Goal: Browse casually: Explore the website without a specific task or goal

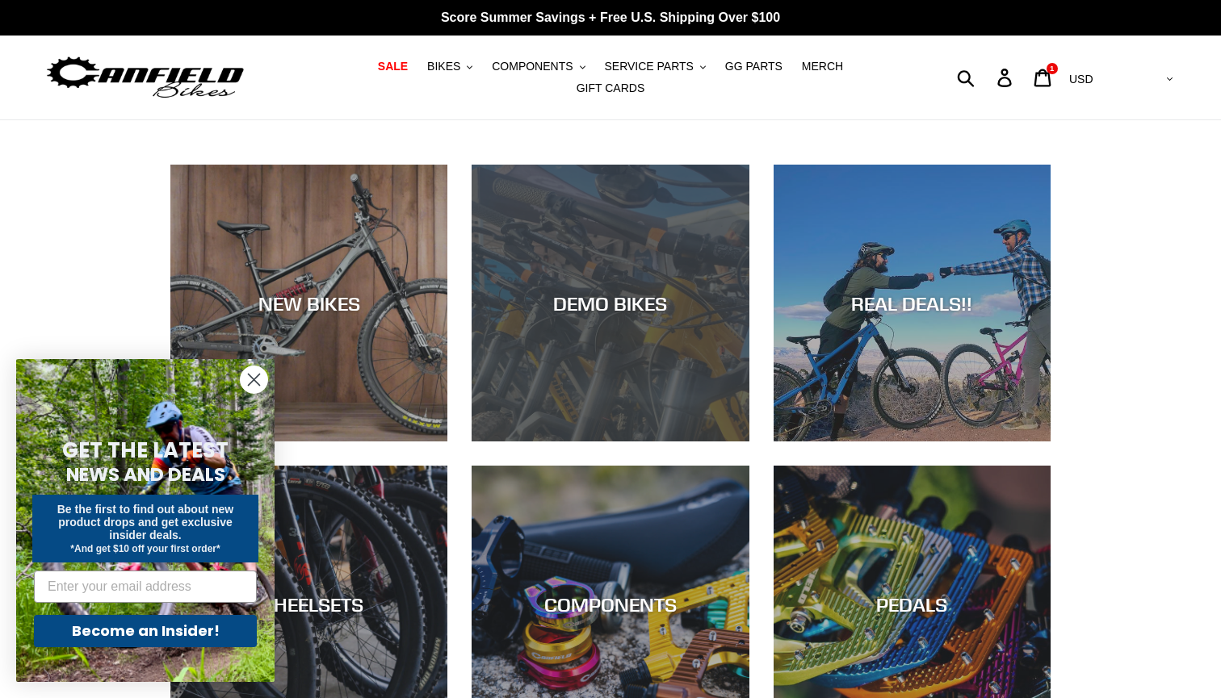
click at [654, 442] on div "DEMO BIKES" at bounding box center [609, 442] width 277 height 0
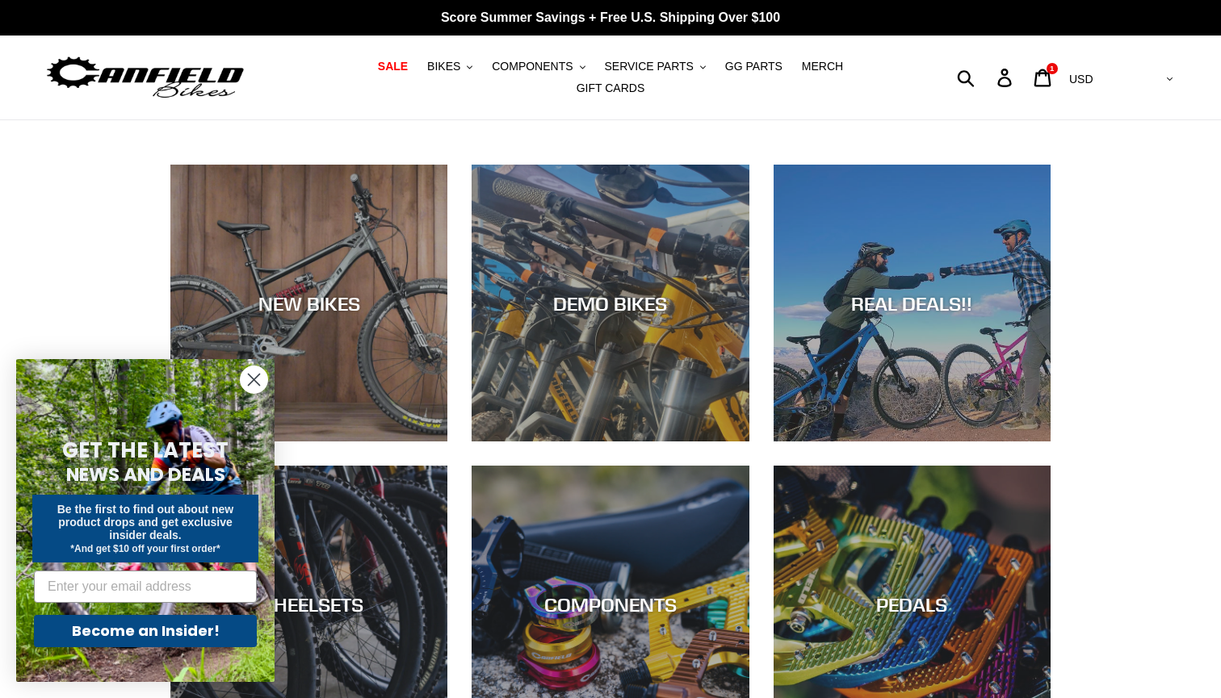
click at [254, 373] on circle "Close dialog" at bounding box center [254, 379] width 27 height 27
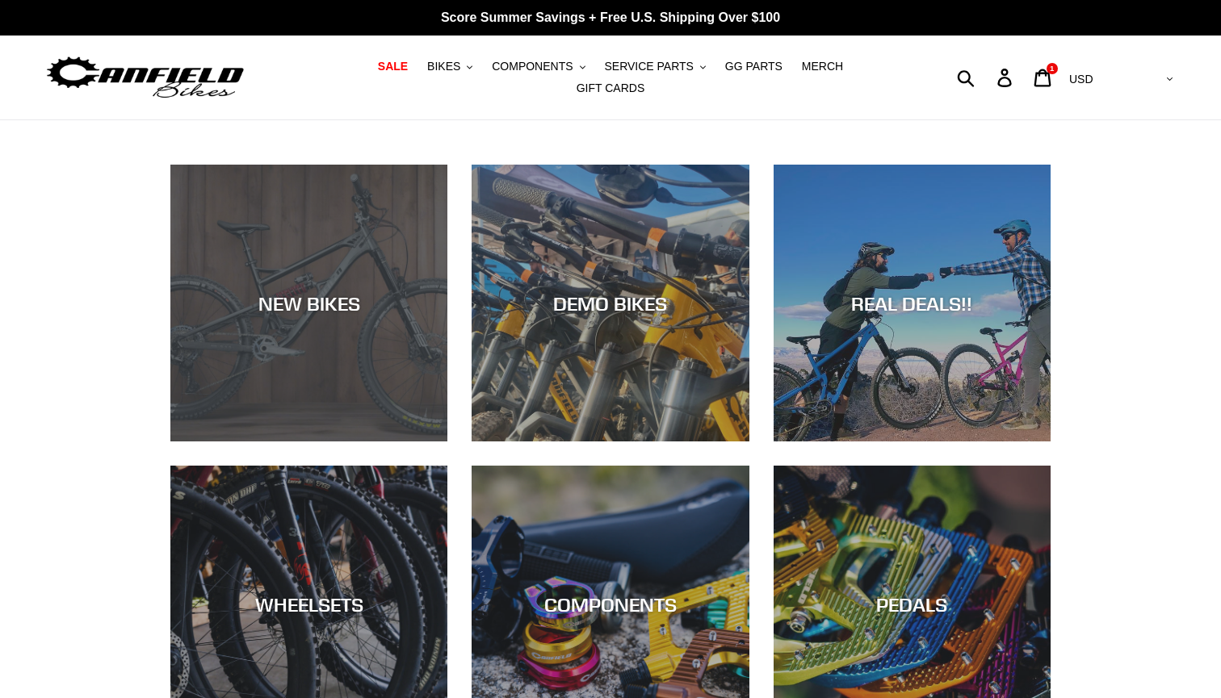
click at [262, 442] on div "NEW BIKES" at bounding box center [308, 442] width 277 height 0
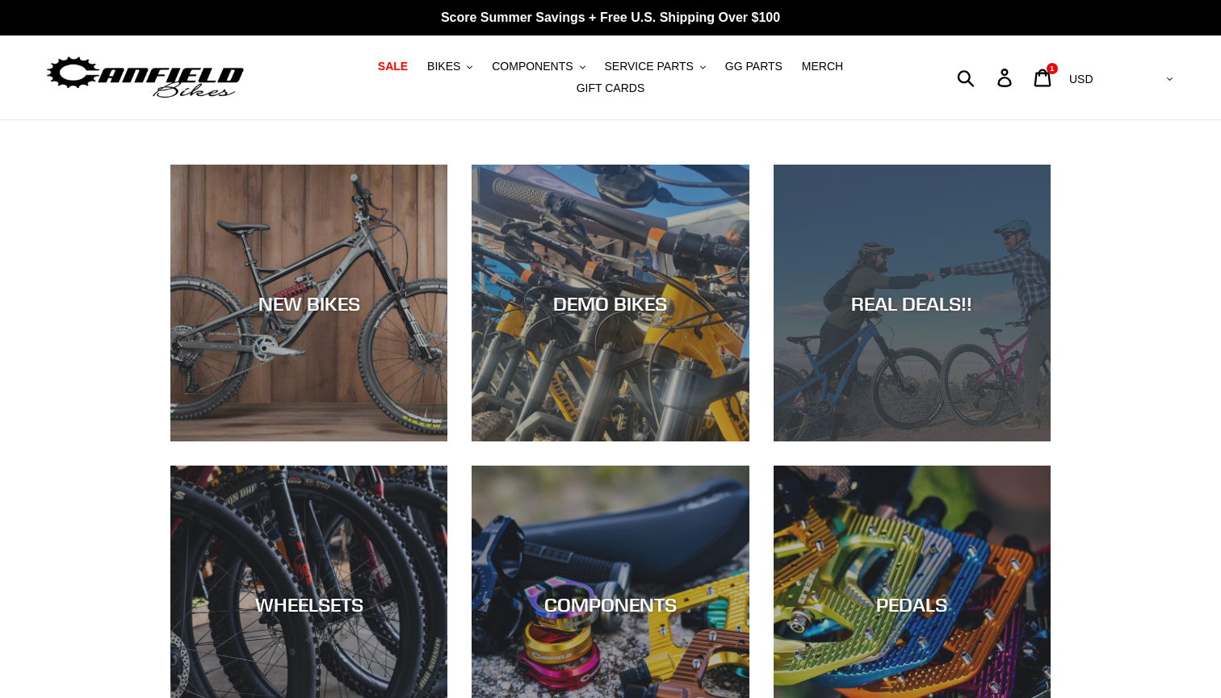
click at [889, 442] on div "REAL DEALS!!" at bounding box center [911, 442] width 277 height 0
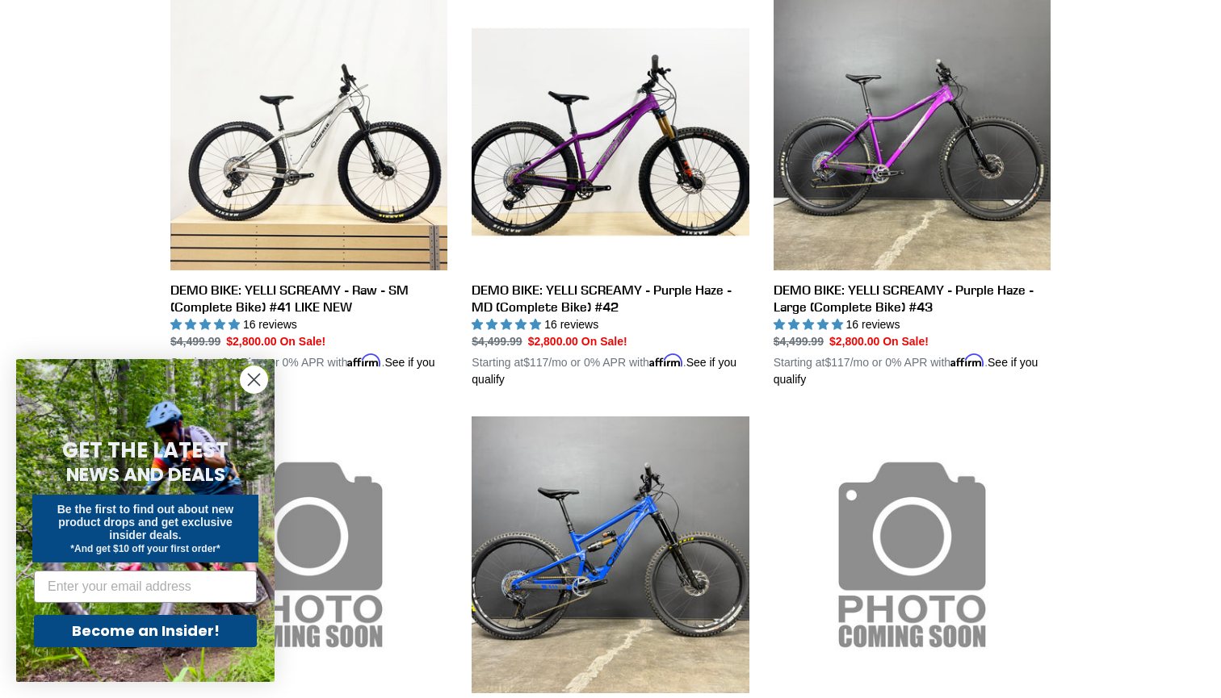
scroll to position [503, 0]
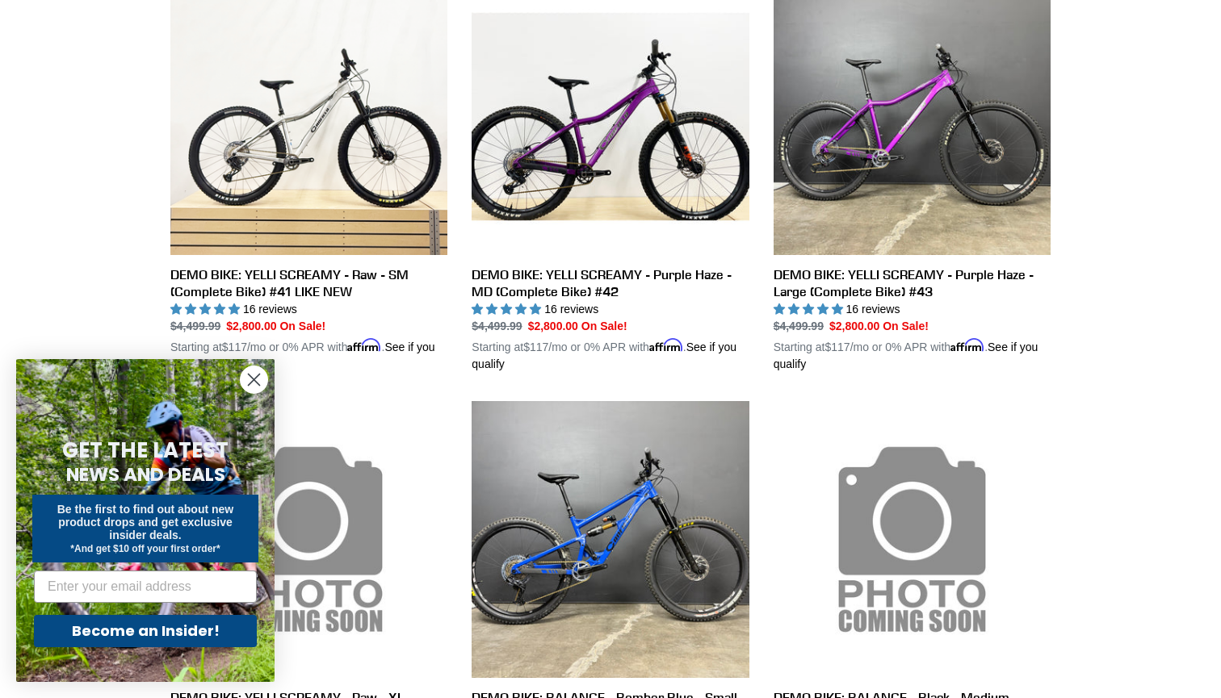
click at [254, 380] on icon "Close dialog" at bounding box center [254, 380] width 11 height 11
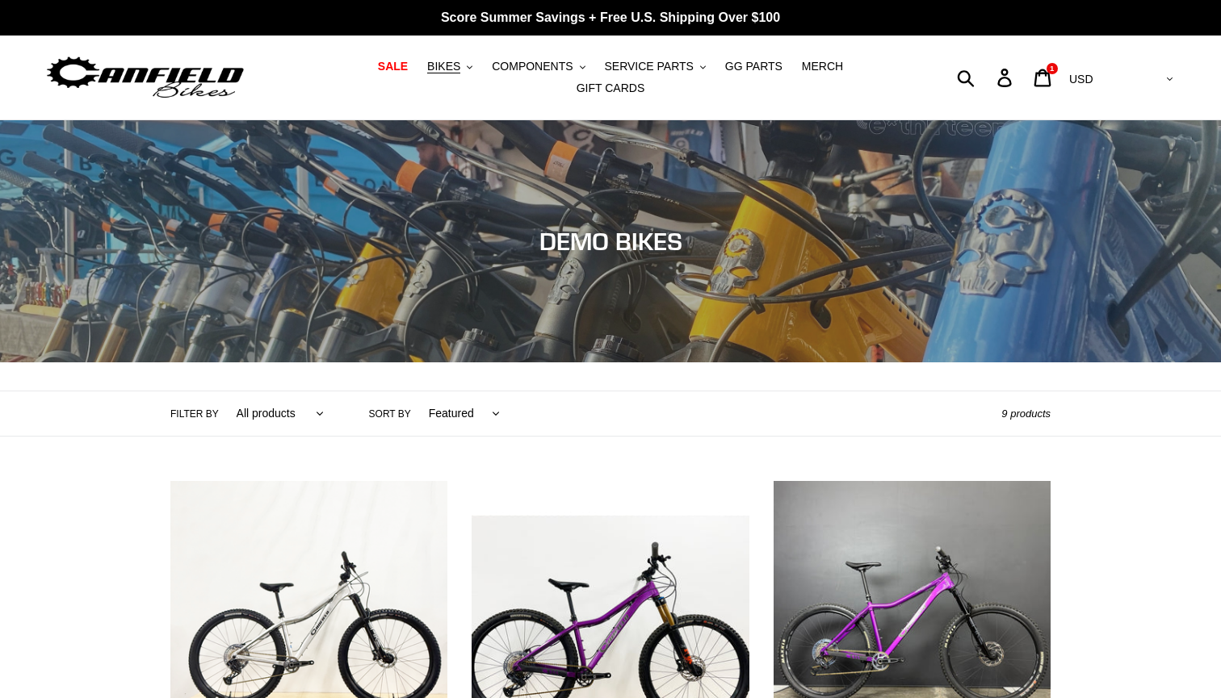
scroll to position [0, 0]
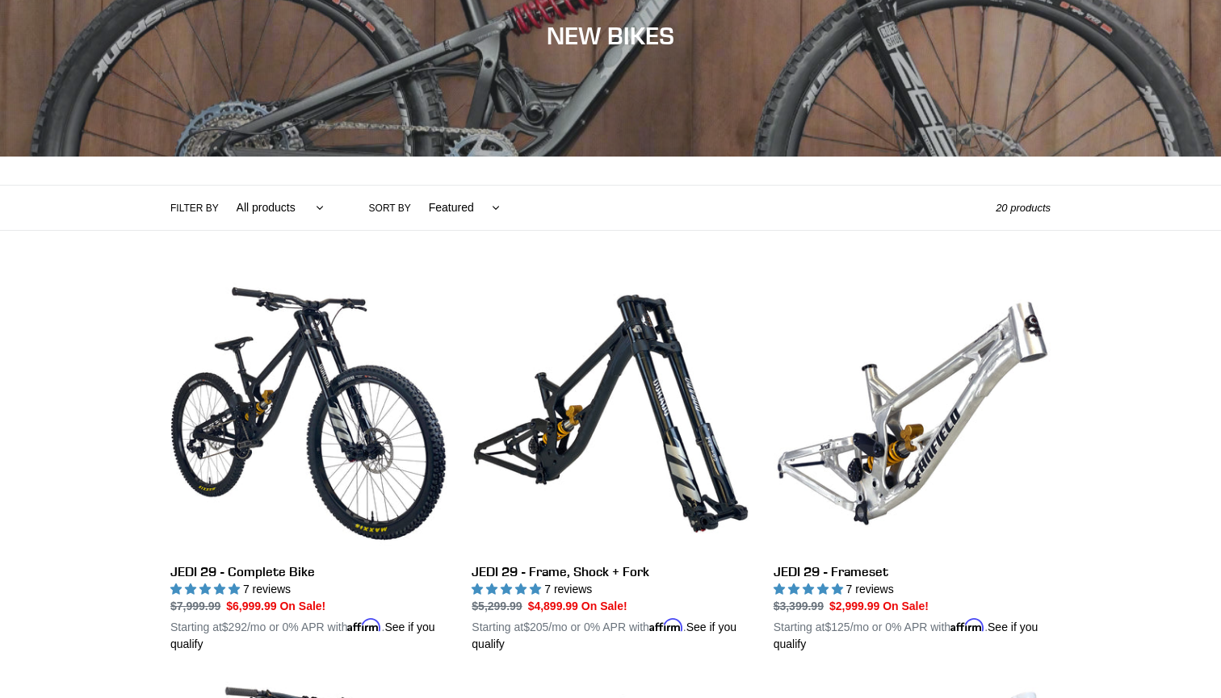
scroll to position [216, 0]
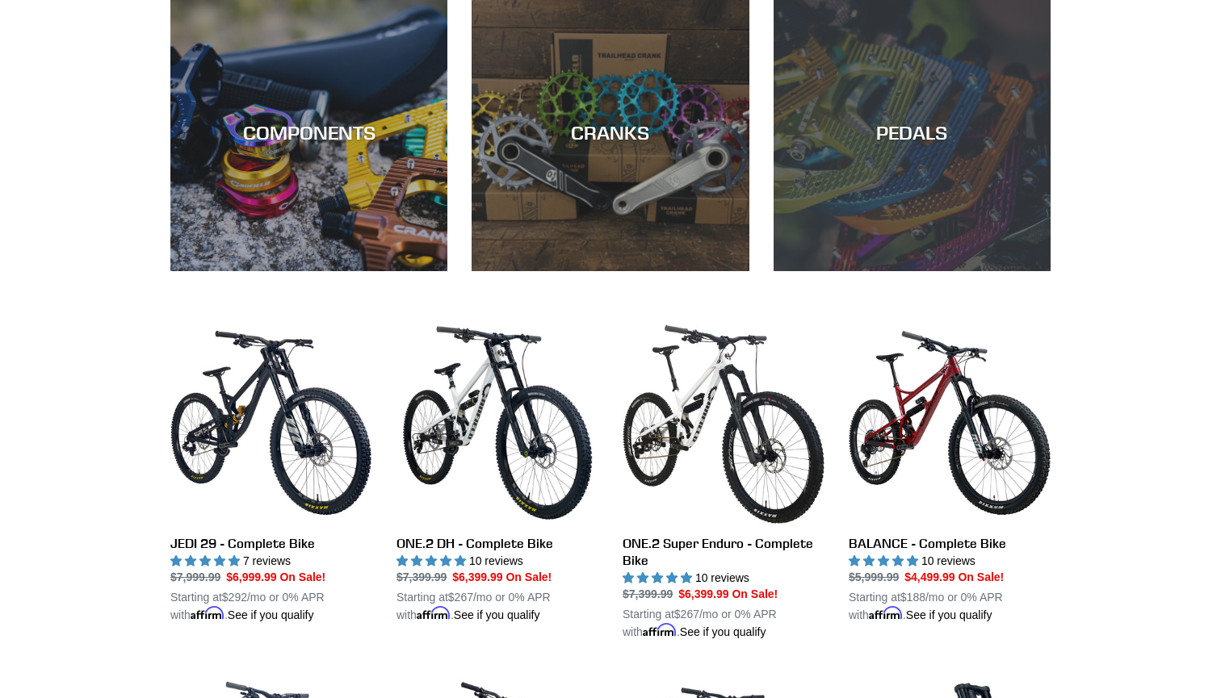
scroll to position [799, 0]
